Goal: Book appointment/travel/reservation

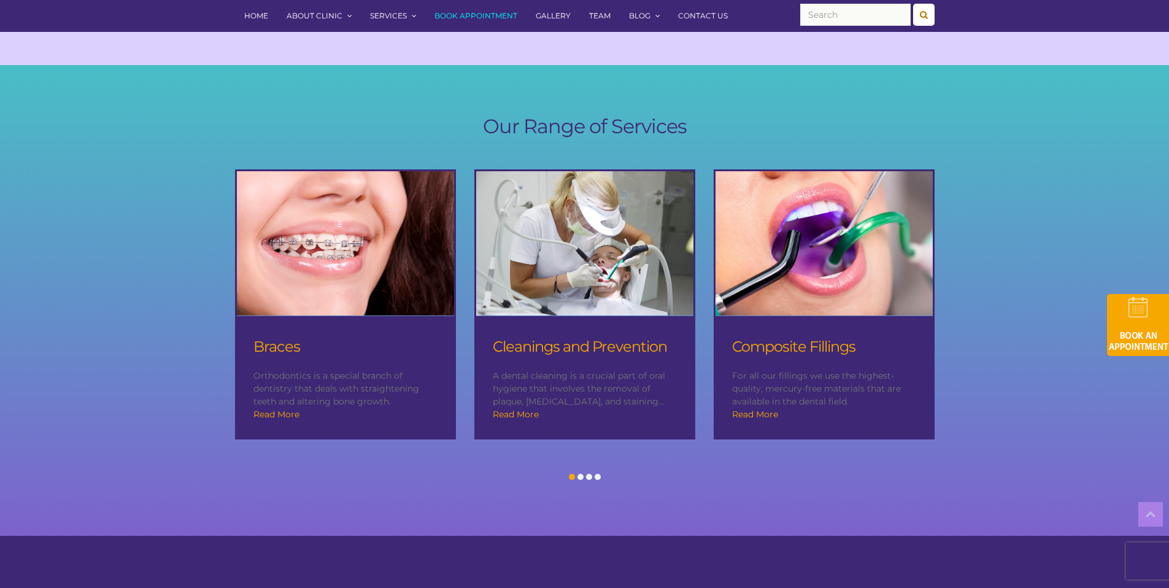
scroll to position [1113, 0]
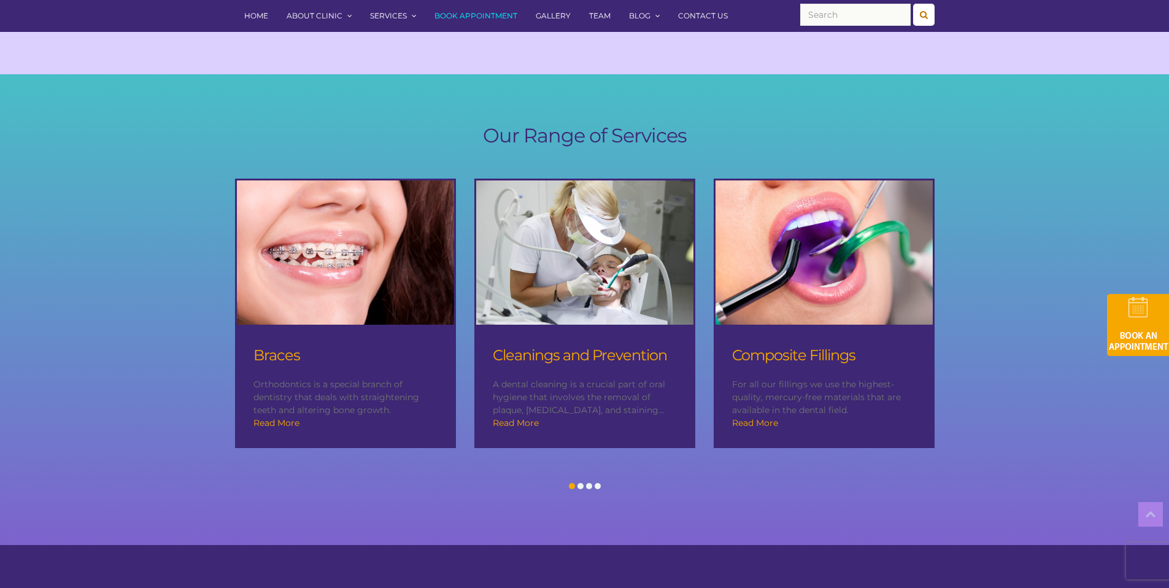
click at [582, 483] on span at bounding box center [580, 486] width 6 height 6
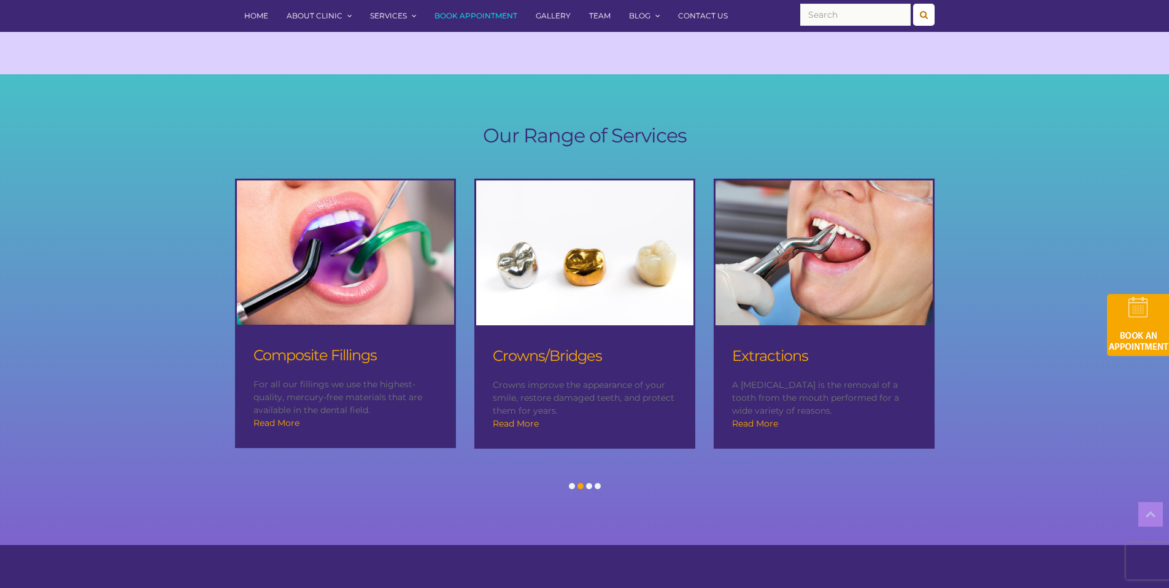
click at [609, 480] on div at bounding box center [585, 488] width 718 height 16
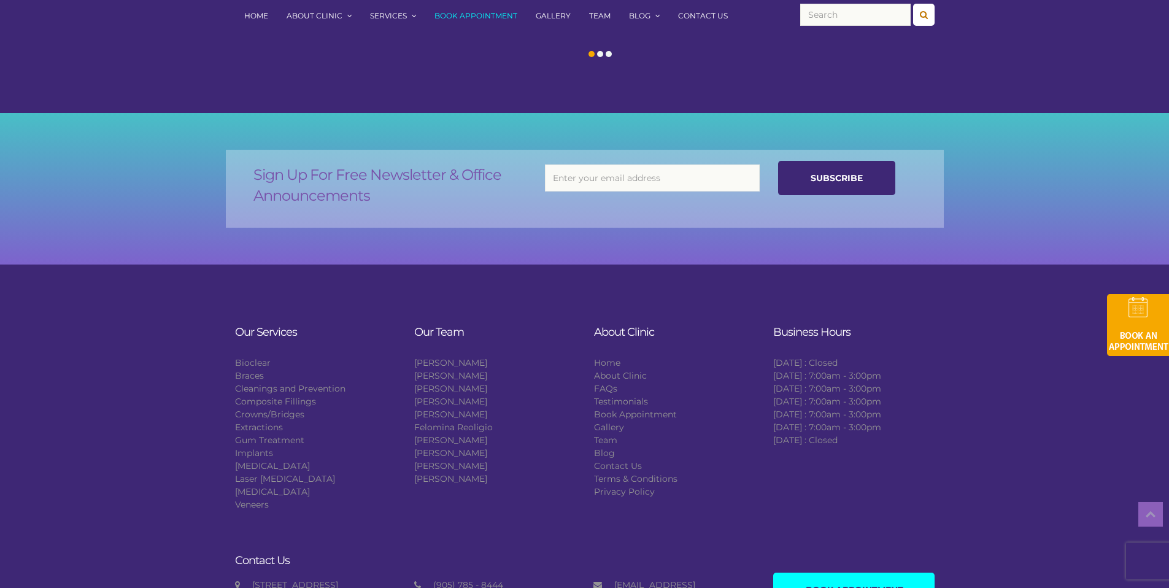
scroll to position [2221, 0]
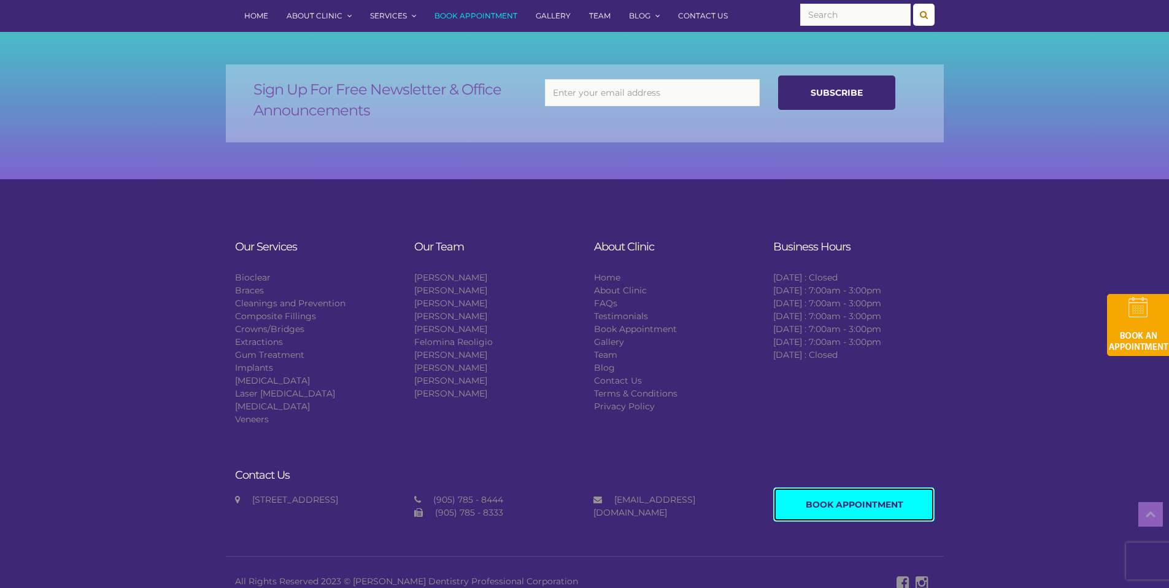
click at [802, 499] on link "Book Appointment" at bounding box center [853, 504] width 161 height 34
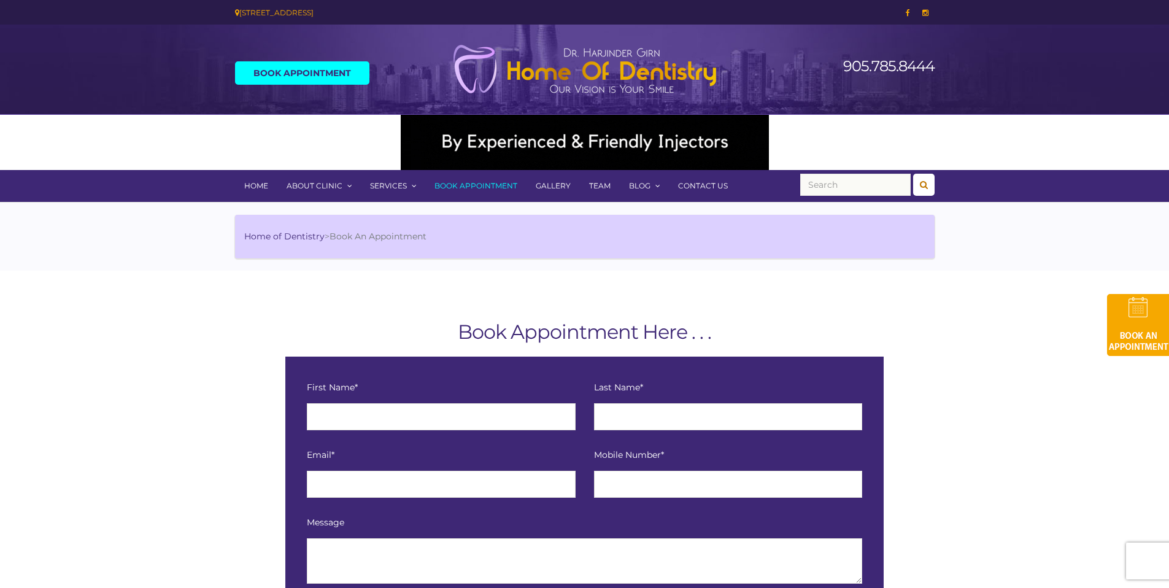
click at [640, 80] on img at bounding box center [585, 69] width 276 height 50
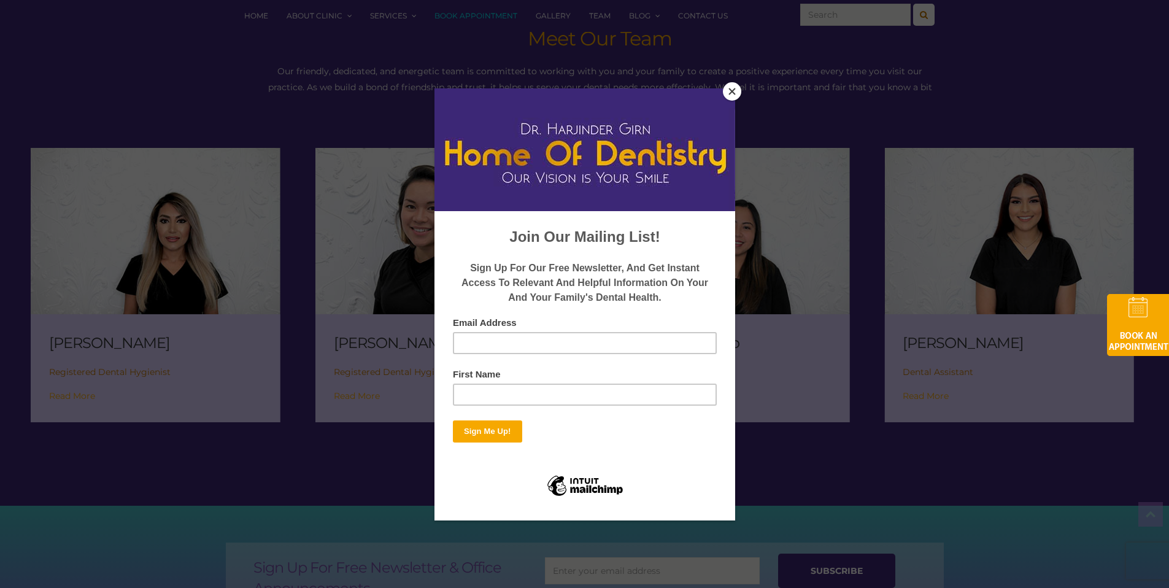
scroll to position [1741, 0]
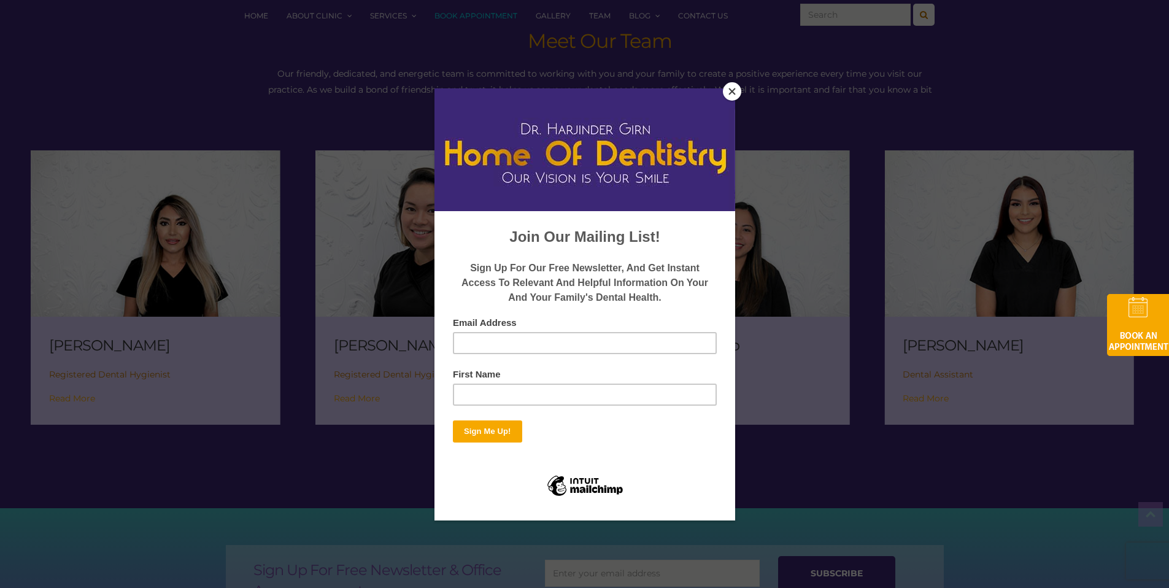
click at [736, 94] on button "Close" at bounding box center [732, 91] width 18 height 18
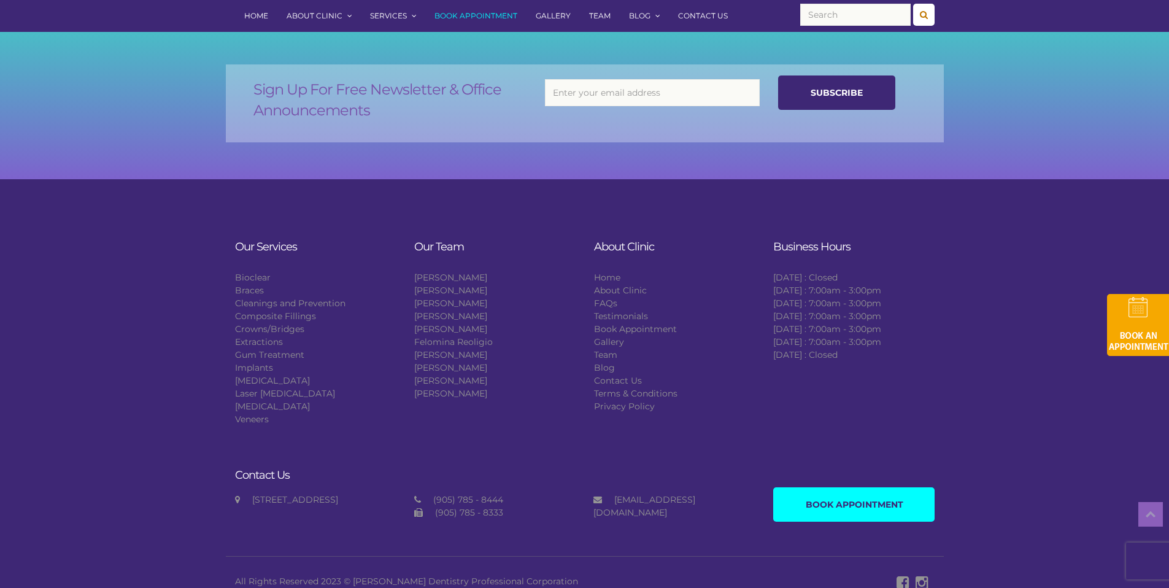
scroll to position [1629, 0]
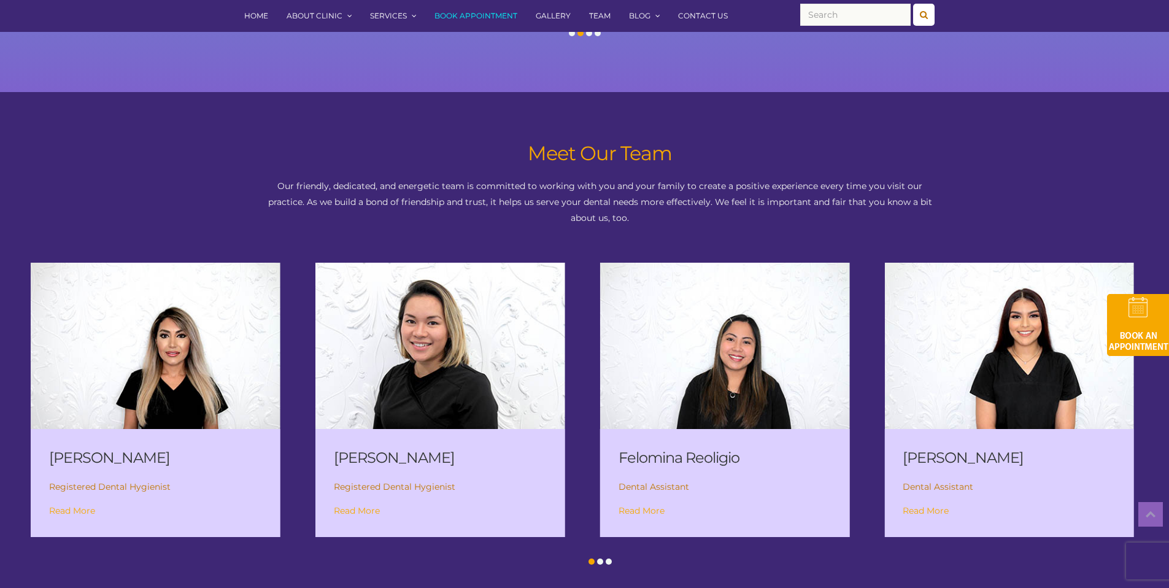
click at [254, 20] on link "Home" at bounding box center [256, 16] width 42 height 32
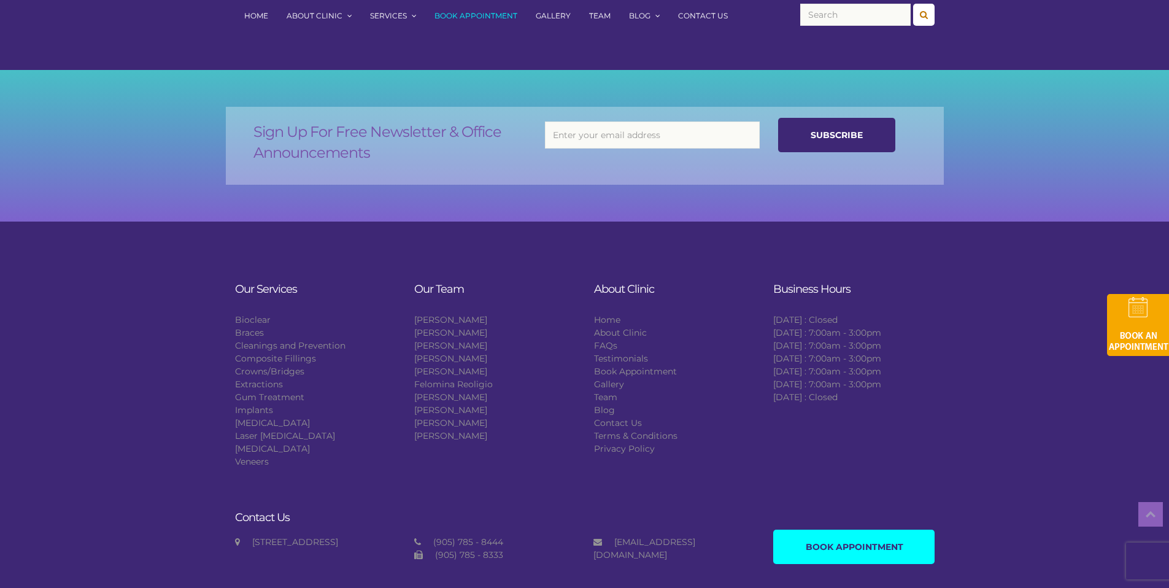
scroll to position [2142, 0]
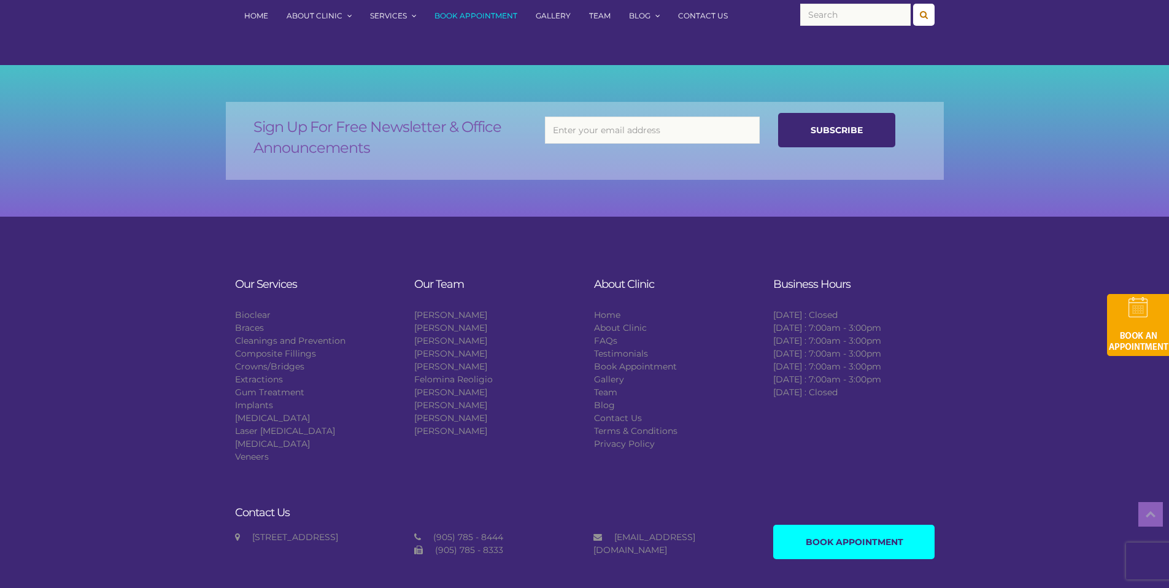
drag, startPoint x: 346, startPoint y: 537, endPoint x: 251, endPoint y: 530, distance: 95.4
click at [251, 531] on div "[STREET_ADDRESS]" at bounding box center [315, 537] width 161 height 13
copy div "[STREET_ADDRESS]"
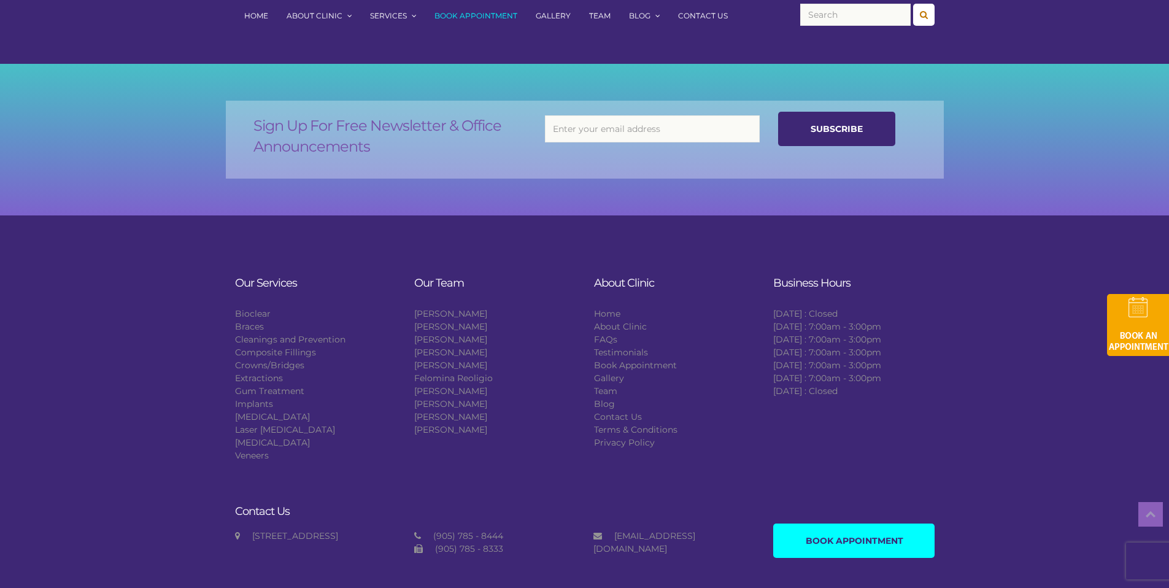
scroll to position [2121, 0]
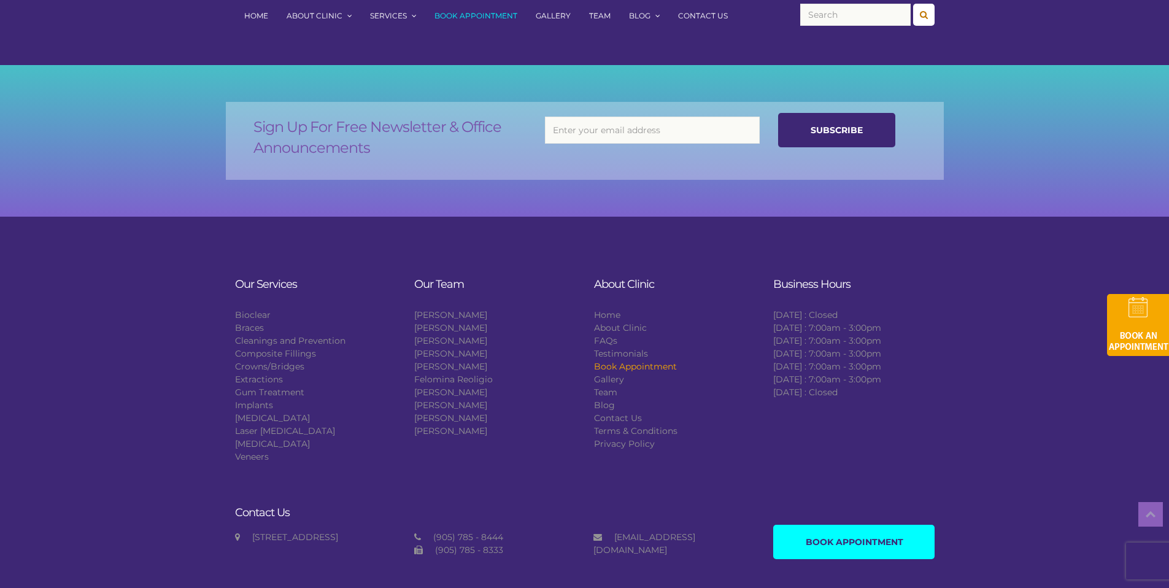
click at [654, 360] on li "Book Appointment" at bounding box center [674, 366] width 161 height 13
